Goal: Book appointment/travel/reservation

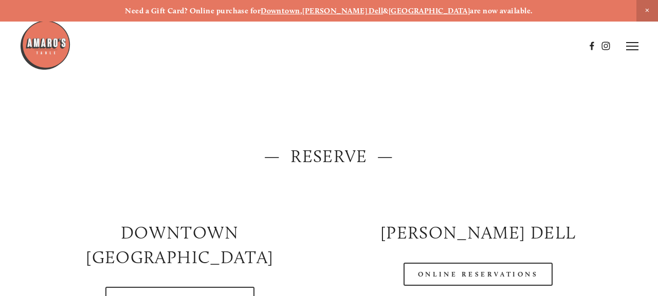
click at [362, 9] on strong "[PERSON_NAME] Dell" at bounding box center [342, 10] width 81 height 9
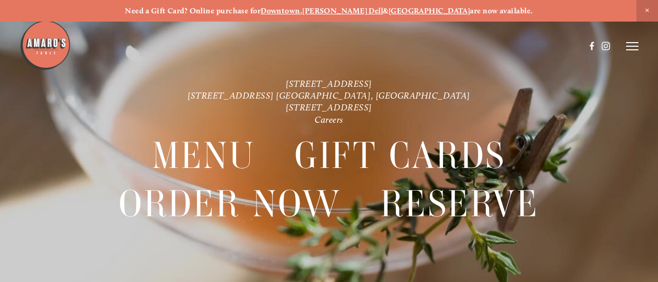
click at [626, 44] on icon at bounding box center [632, 46] width 12 height 9
click at [447, 44] on span "Menu" at bounding box center [453, 46] width 19 height 9
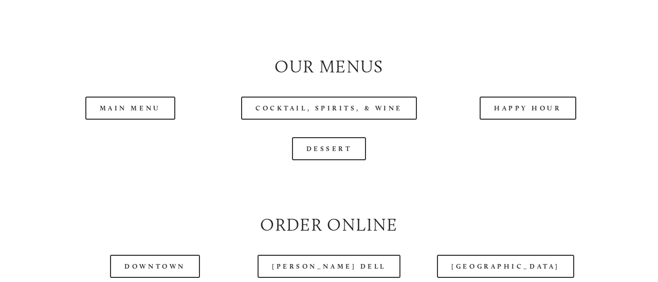
scroll to position [951, 0]
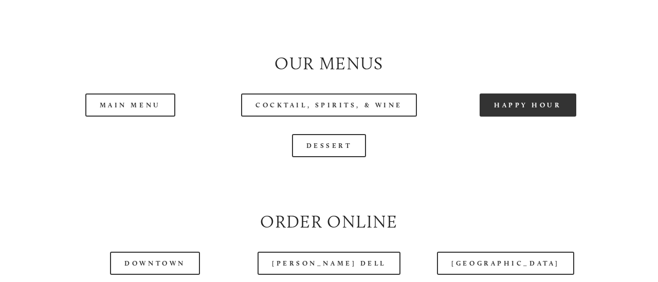
click at [512, 98] on link "Happy Hour" at bounding box center [527, 104] width 97 height 23
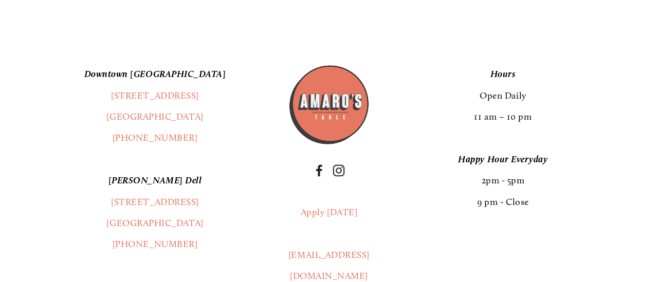
scroll to position [1672, 0]
